Goal: Information Seeking & Learning: Learn about a topic

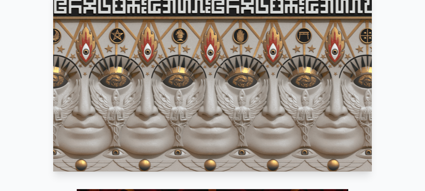
scroll to position [243, 0]
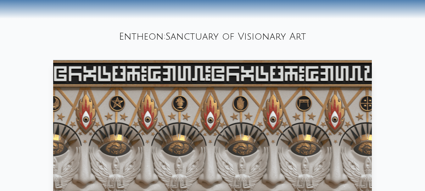
click at [338, 107] on video "Your browser does not support the video tag." at bounding box center [212, 149] width 319 height 179
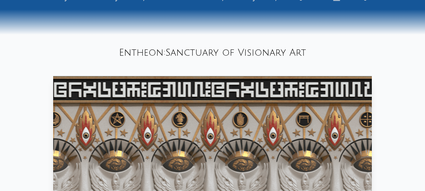
scroll to position [219, 0]
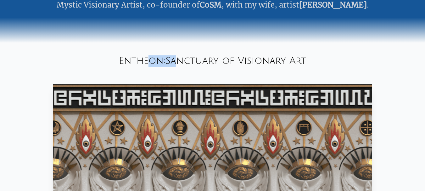
drag, startPoint x: 118, startPoint y: 60, endPoint x: 324, endPoint y: 67, distance: 205.6
click at [324, 67] on div "Entheon: Sanctuary of Visionary Art" at bounding box center [212, 60] width 425 height 21
click at [315, 57] on div "Entheon: Sanctuary of Visionary Art" at bounding box center [212, 60] width 425 height 21
click at [311, 60] on div "Entheon: Sanctuary of Visionary Art" at bounding box center [212, 60] width 425 height 21
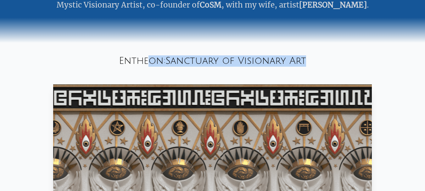
drag, startPoint x: 305, startPoint y: 60, endPoint x: 118, endPoint y: 50, distance: 187.2
click at [118, 50] on div "Entheon: Sanctuary of Visionary Art" at bounding box center [212, 60] width 425 height 21
copy div "Entheon: Sanctuary of Visionary Art"
click at [189, 136] on video "Your browser does not support the video tag." at bounding box center [212, 173] width 319 height 179
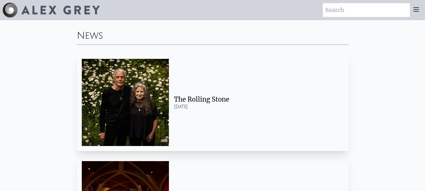
scroll to position [333, 0]
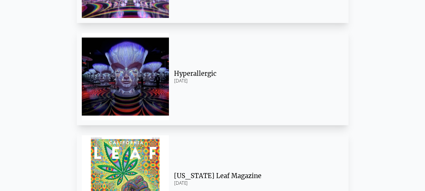
click at [210, 73] on div "Hyperallergic" at bounding box center [256, 73] width 165 height 9
